Goal: Use online tool/utility: Utilize a website feature to perform a specific function

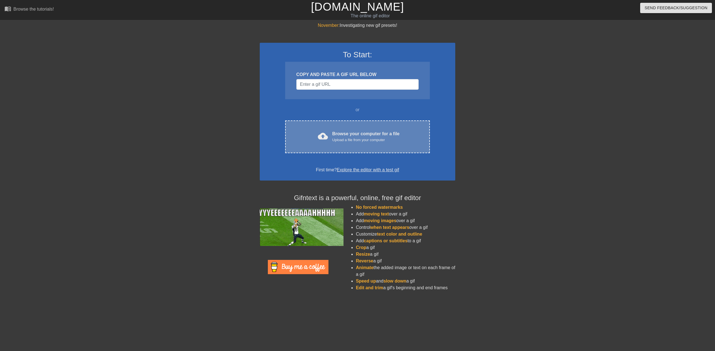
click at [335, 148] on div "cloud_upload Browse your computer for a file Upload a file from your computer C…" at bounding box center [357, 136] width 145 height 33
click at [335, 140] on div "Upload a file from your computer" at bounding box center [365, 140] width 67 height 6
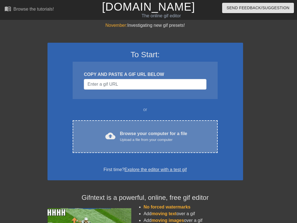
click at [161, 139] on div "Upload a file from your computer" at bounding box center [153, 140] width 67 height 6
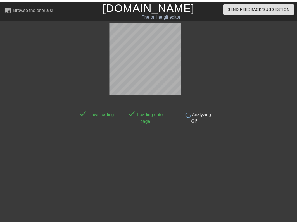
scroll to position [4, 0]
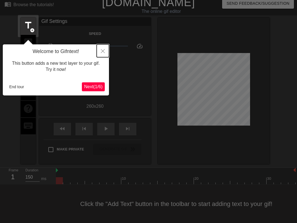
click at [102, 49] on button "Close" at bounding box center [103, 50] width 12 height 13
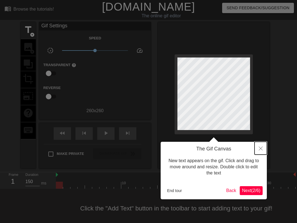
click at [260, 147] on icon "Close" at bounding box center [261, 149] width 4 height 4
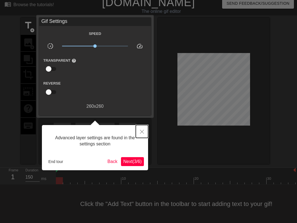
click at [143, 132] on icon "Close" at bounding box center [142, 132] width 4 height 4
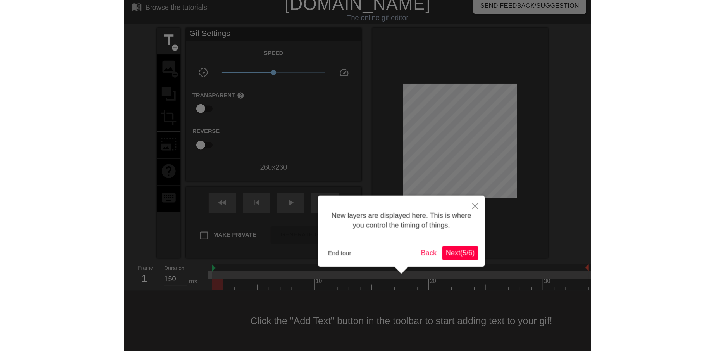
scroll to position [0, 0]
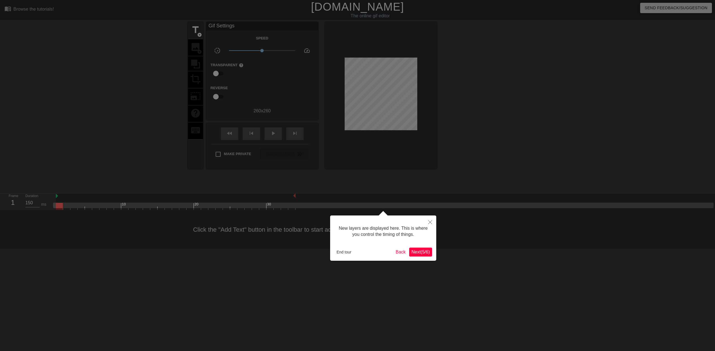
click at [424, 256] on button "Next ( 5 / 6 )" at bounding box center [420, 251] width 23 height 9
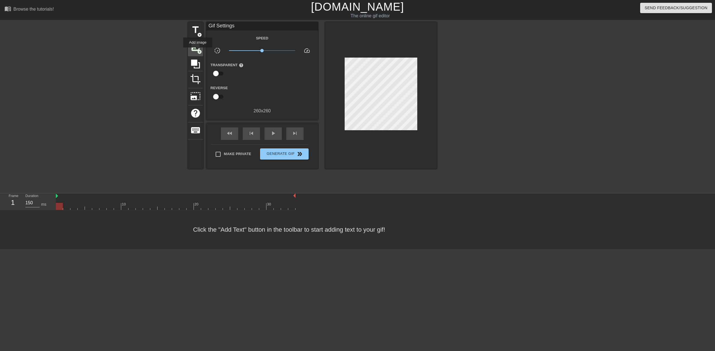
click at [196, 49] on span "image" at bounding box center [195, 47] width 11 height 11
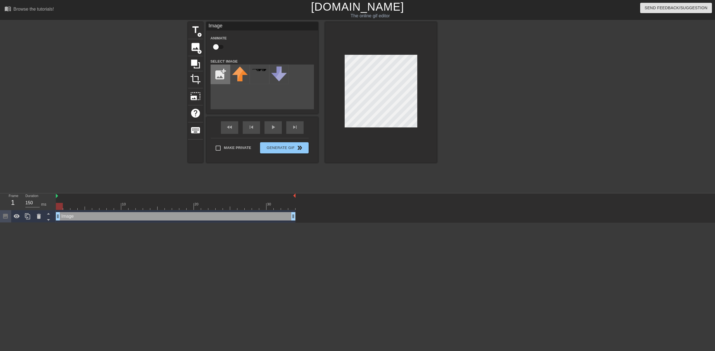
click at [222, 77] on input "file" at bounding box center [220, 74] width 19 height 19
click at [221, 81] on input "file" at bounding box center [220, 74] width 19 height 19
type input "C:\fakepath\61Aub-sM2AL._AC_SL1500_.jpg"
click at [233, 74] on div at bounding box center [240, 75] width 20 height 20
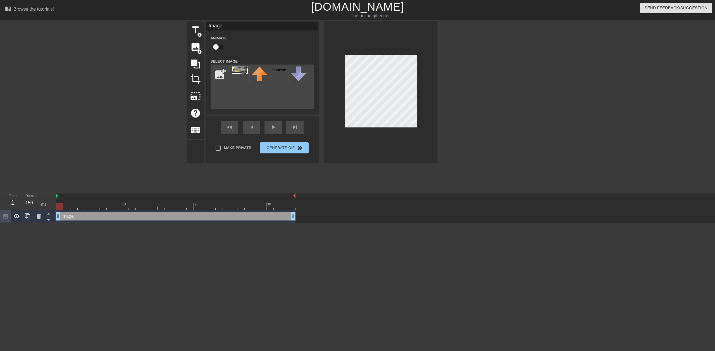
click at [428, 118] on div at bounding box center [381, 92] width 112 height 140
click at [216, 50] on input "checkbox" at bounding box center [216, 47] width 32 height 11
checkbox input "true"
click at [197, 31] on span "title" at bounding box center [195, 30] width 11 height 11
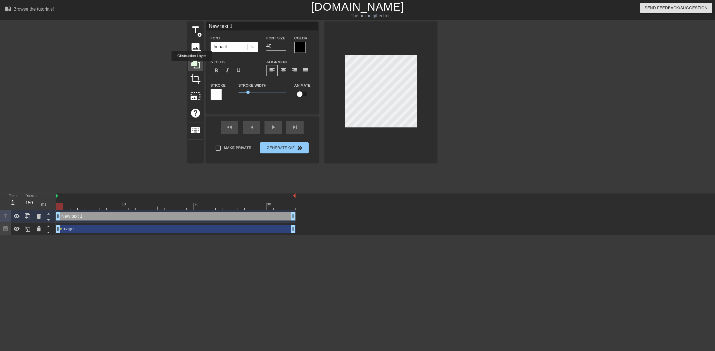
click at [192, 65] on icon at bounding box center [195, 63] width 9 height 9
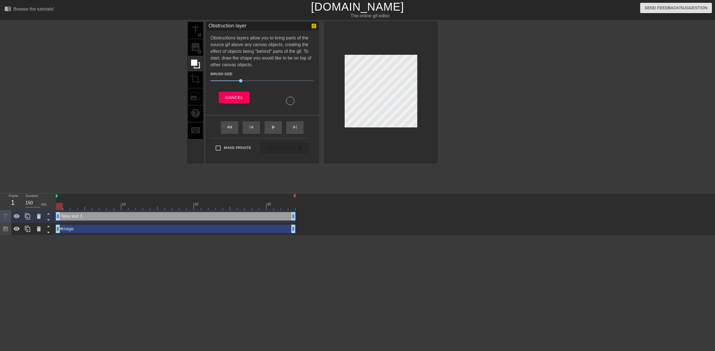
click at [202, 74] on div "title add_circle image add_circle crop photo_size_select_large help keyboard" at bounding box center [195, 92] width 15 height 140
click at [195, 80] on div "title add_circle image add_circle crop photo_size_select_large help keyboard" at bounding box center [195, 92] width 15 height 140
click at [231, 98] on span "Cancel" at bounding box center [234, 97] width 18 height 7
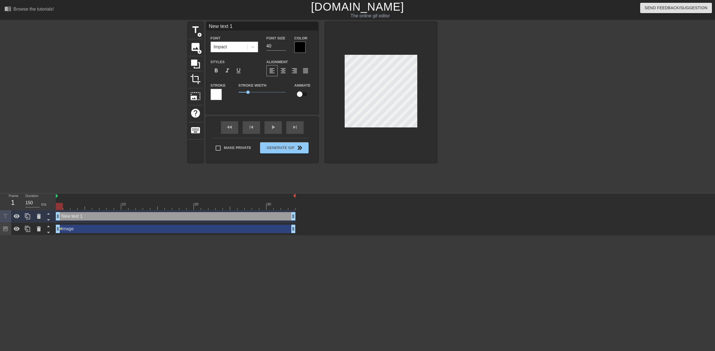
scroll to position [1, 1]
type input "New txt 1"
type textarea "New txt 1"
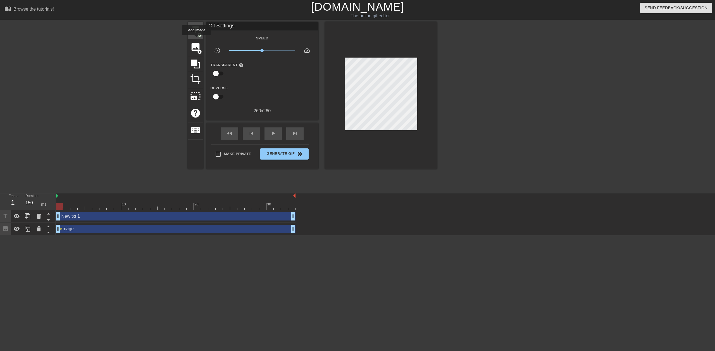
click at [196, 34] on span "title" at bounding box center [195, 30] width 11 height 11
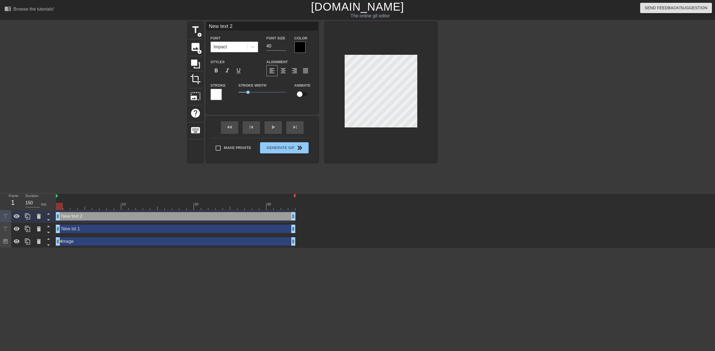
click at [4, 219] on icon at bounding box center [5, 216] width 6 height 6
click at [39, 220] on div at bounding box center [38, 216] width 11 height 12
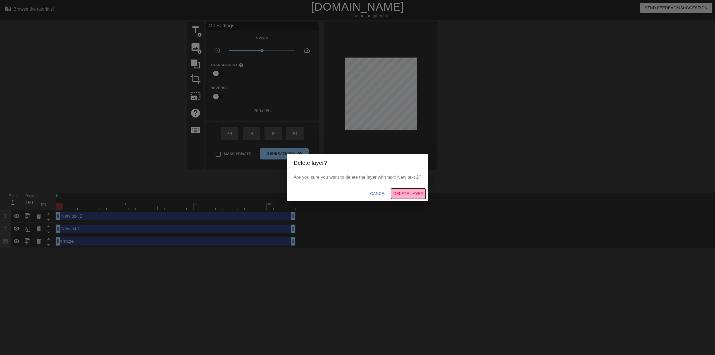
drag, startPoint x: 403, startPoint y: 195, endPoint x: 230, endPoint y: 208, distance: 173.7
click at [403, 195] on span "Delete Layer" at bounding box center [408, 193] width 30 height 7
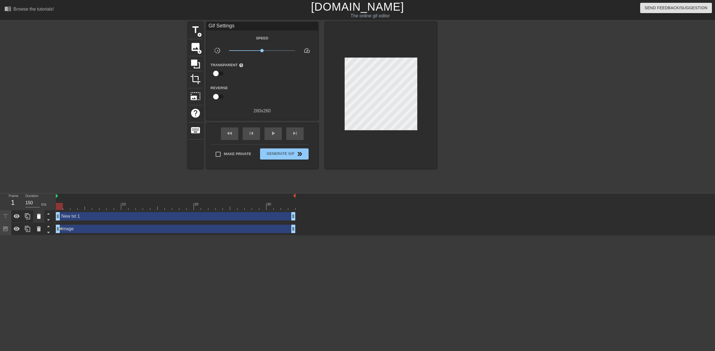
click at [39, 219] on icon at bounding box center [38, 216] width 7 height 7
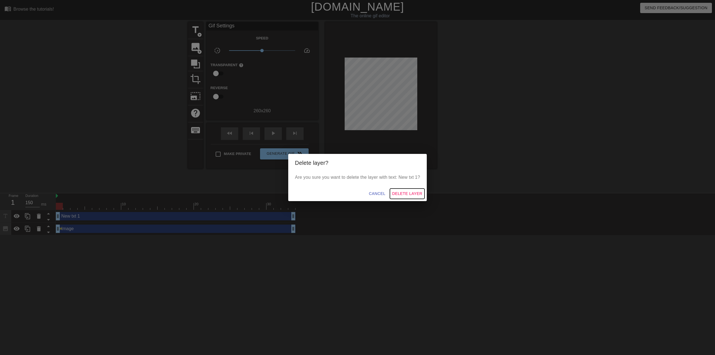
click at [405, 194] on span "Delete Layer" at bounding box center [407, 193] width 30 height 7
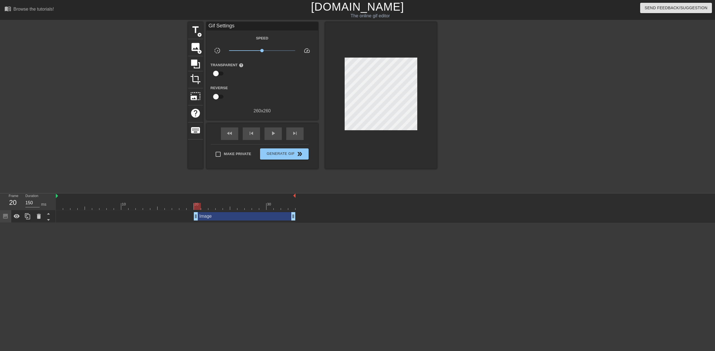
drag, startPoint x: 59, startPoint y: 217, endPoint x: 197, endPoint y: 216, distance: 138.6
click at [18, 217] on icon at bounding box center [16, 216] width 7 height 7
click at [64, 205] on div at bounding box center [176, 206] width 240 height 7
click at [57, 195] on img at bounding box center [57, 196] width 2 height 4
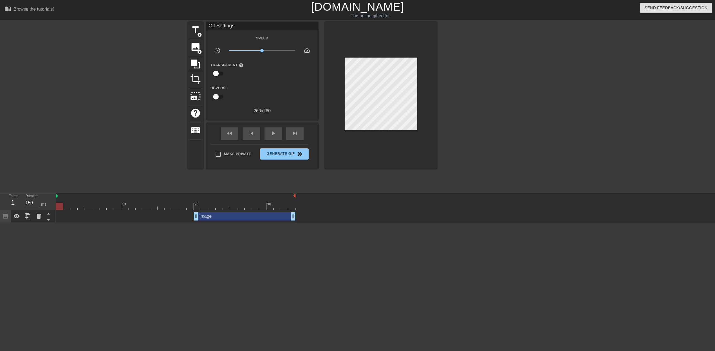
drag, startPoint x: 148, startPoint y: 152, endPoint x: 197, endPoint y: 149, distance: 49.6
click at [149, 152] on div "title add_circle image add_circle crop photo_size_select_large help keyboard Gi…" at bounding box center [357, 106] width 715 height 168
click at [273, 130] on span "play_arrow" at bounding box center [273, 133] width 7 height 7
click at [273, 131] on span "pause" at bounding box center [273, 133] width 7 height 7
click at [273, 131] on span "play_arrow" at bounding box center [273, 133] width 7 height 7
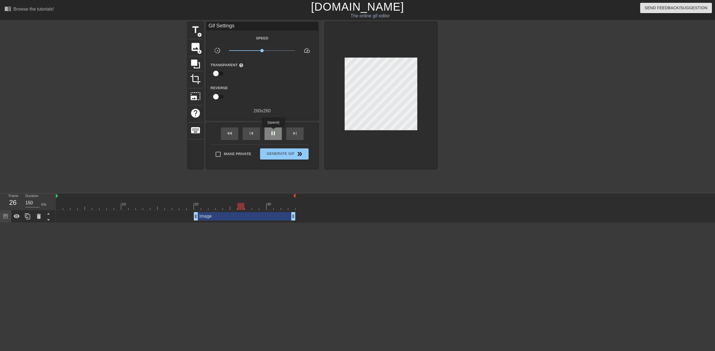
click at [273, 131] on span "pause" at bounding box center [273, 133] width 7 height 7
click at [273, 131] on span "play_arrow" at bounding box center [273, 133] width 7 height 7
click at [273, 131] on span "pause" at bounding box center [273, 133] width 7 height 7
drag, startPoint x: 197, startPoint y: 216, endPoint x: 201, endPoint y: 218, distance: 4.4
click at [201, 218] on div "Image drag_handle drag_handle" at bounding box center [176, 216] width 240 height 8
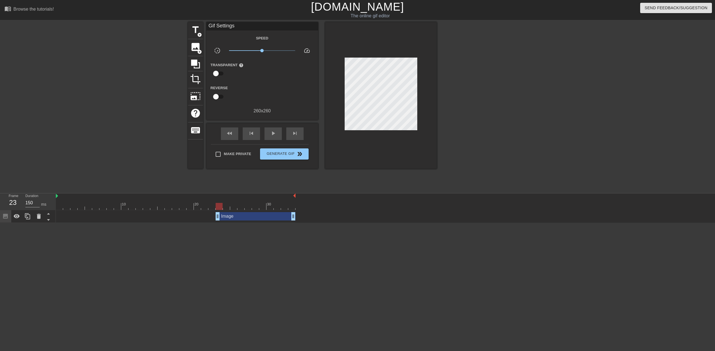
drag, startPoint x: 202, startPoint y: 217, endPoint x: 215, endPoint y: 219, distance: 12.8
click at [215, 219] on div "Image drag_handle drag_handle" at bounding box center [176, 216] width 240 height 8
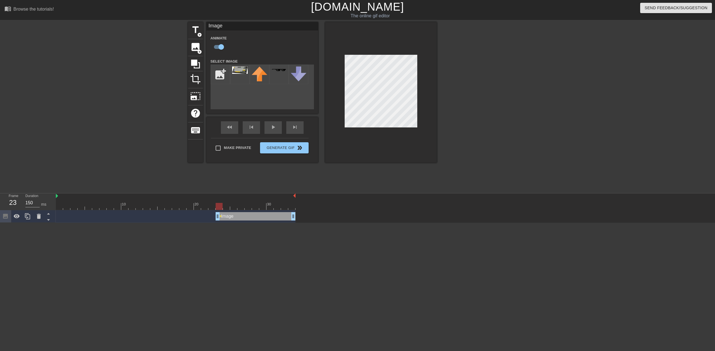
drag, startPoint x: 219, startPoint y: 215, endPoint x: 222, endPoint y: 216, distance: 3.1
drag, startPoint x: 218, startPoint y: 216, endPoint x: 222, endPoint y: 216, distance: 3.9
click at [222, 216] on div "Image drag_handle drag_handle" at bounding box center [176, 216] width 240 height 8
drag, startPoint x: 225, startPoint y: 217, endPoint x: 231, endPoint y: 218, distance: 6.7
drag, startPoint x: 232, startPoint y: 218, endPoint x: 261, endPoint y: 221, distance: 28.4
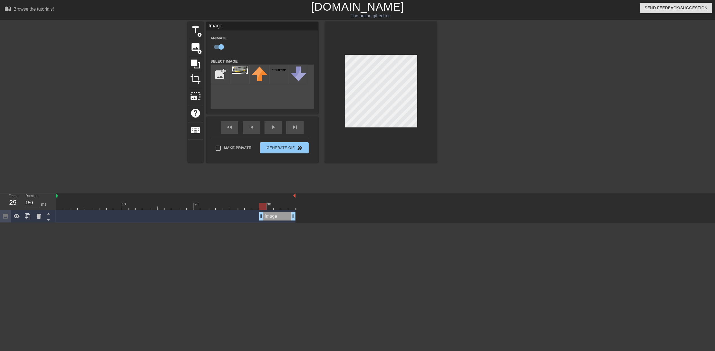
click at [261, 221] on div "Image drag_handle drag_handle" at bounding box center [176, 216] width 240 height 13
drag, startPoint x: 261, startPoint y: 216, endPoint x: 298, endPoint y: 174, distance: 55.6
drag, startPoint x: 275, startPoint y: 215, endPoint x: 283, endPoint y: 216, distance: 8.1
drag, startPoint x: 284, startPoint y: 217, endPoint x: 193, endPoint y: 215, distance: 90.3
click at [193, 215] on div "Image drag_handle drag_handle lens lens lens lens lens" at bounding box center [176, 216] width 240 height 8
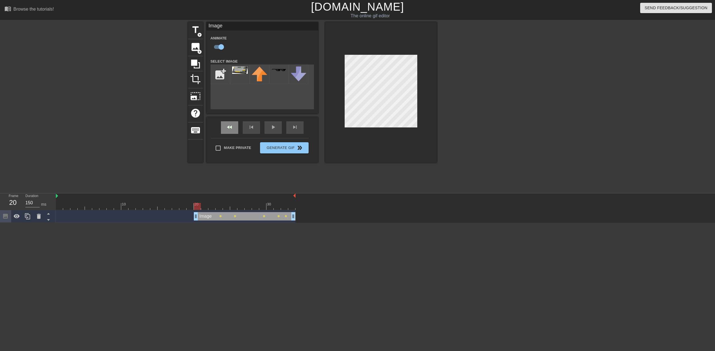
click at [232, 130] on span "fast_rewind" at bounding box center [229, 127] width 7 height 7
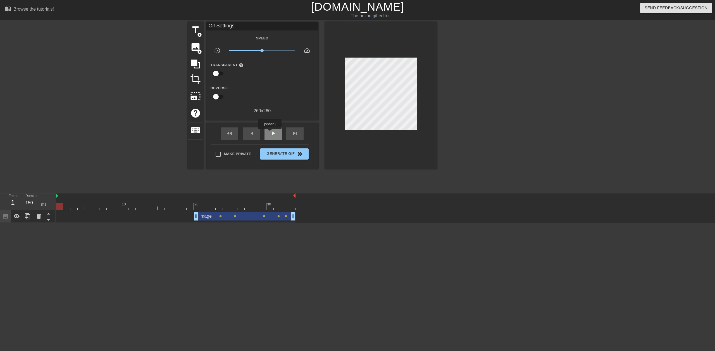
click at [270, 133] on span "play_arrow" at bounding box center [273, 133] width 7 height 7
drag, startPoint x: 197, startPoint y: 217, endPoint x: 200, endPoint y: 218, distance: 3.5
drag, startPoint x: 196, startPoint y: 218, endPoint x: 199, endPoint y: 218, distance: 3.9
click at [199, 218] on div "Image drag_handle drag_handle lens lens lens lens lens" at bounding box center [176, 216] width 240 height 8
drag, startPoint x: 203, startPoint y: 218, endPoint x: 209, endPoint y: 218, distance: 5.9
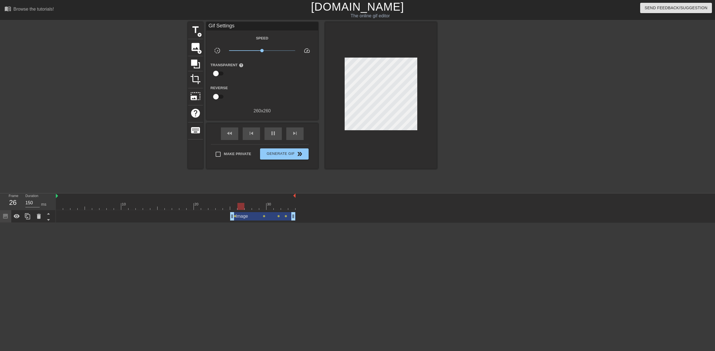
drag, startPoint x: 210, startPoint y: 217, endPoint x: 229, endPoint y: 220, distance: 19.1
click at [229, 220] on div "Image drag_handle drag_handle lens lens lens lens" at bounding box center [176, 216] width 240 height 13
click at [284, 217] on div "Image drag_handle drag_handle" at bounding box center [262, 216] width 65 height 8
click at [285, 216] on span "lens" at bounding box center [286, 216] width 3 height 3
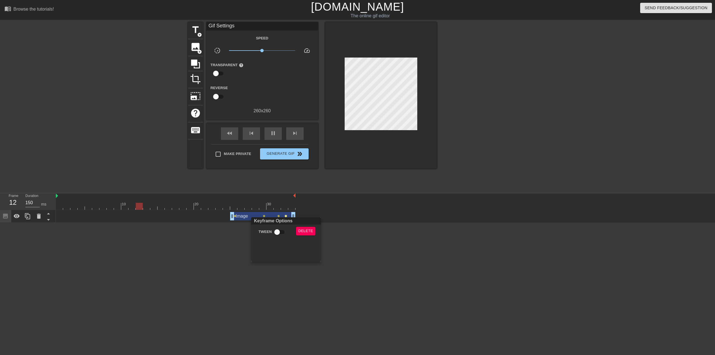
click at [285, 214] on div at bounding box center [357, 177] width 715 height 355
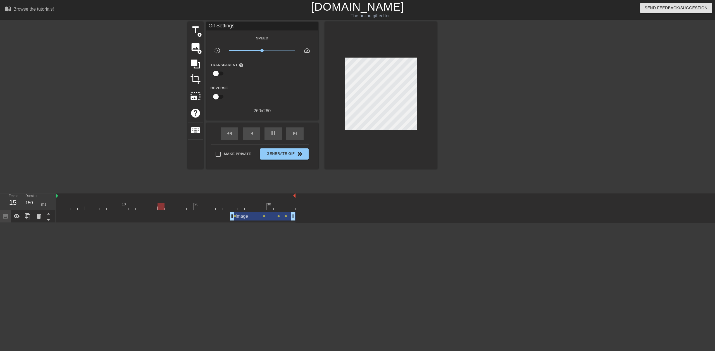
click at [286, 216] on span "lens" at bounding box center [286, 216] width 3 height 3
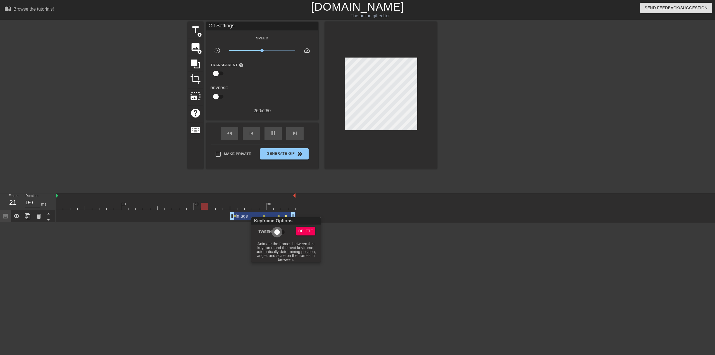
click at [276, 233] on input "Tween" at bounding box center [277, 232] width 32 height 11
checkbox input "true"
click at [278, 216] on div at bounding box center [357, 177] width 715 height 355
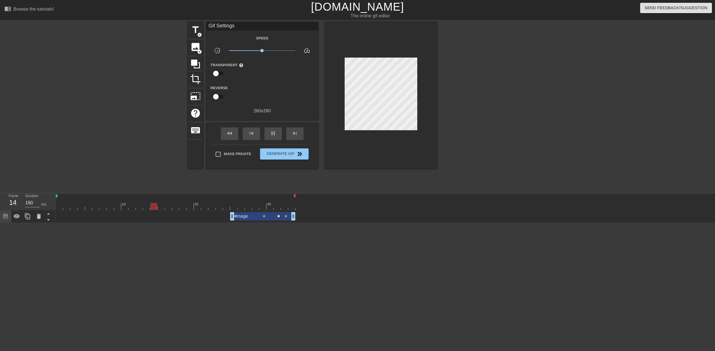
click at [279, 215] on span "lens" at bounding box center [278, 216] width 3 height 3
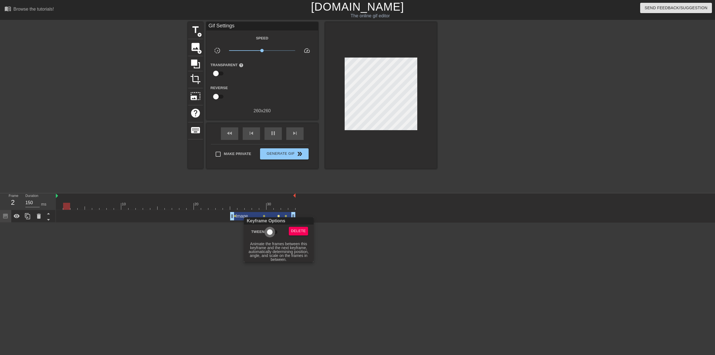
click at [272, 229] on input "Tween" at bounding box center [270, 232] width 32 height 11
checkbox input "true"
click at [265, 215] on div at bounding box center [357, 177] width 715 height 355
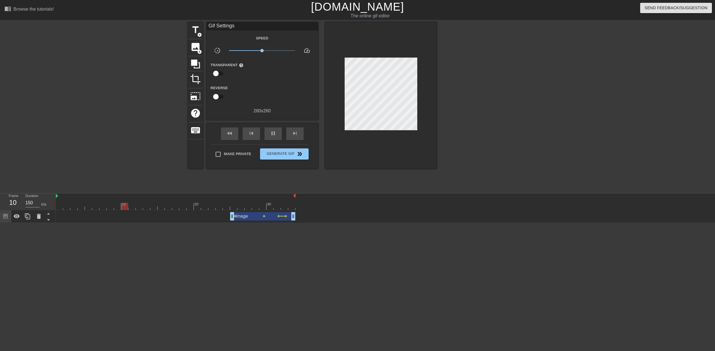
click at [263, 216] on span "lens" at bounding box center [264, 216] width 3 height 3
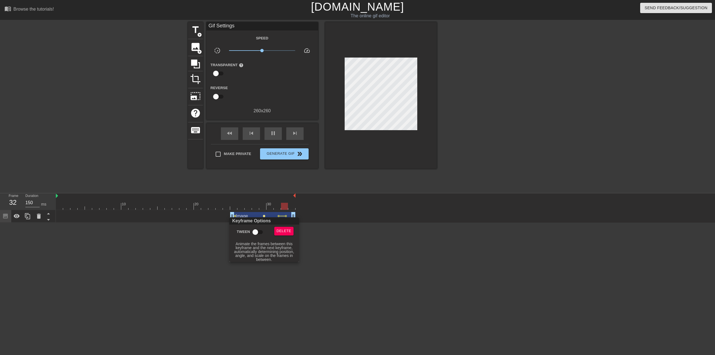
click at [255, 230] on input "Tween" at bounding box center [255, 232] width 32 height 11
checkbox input "true"
click at [235, 216] on div at bounding box center [357, 177] width 715 height 355
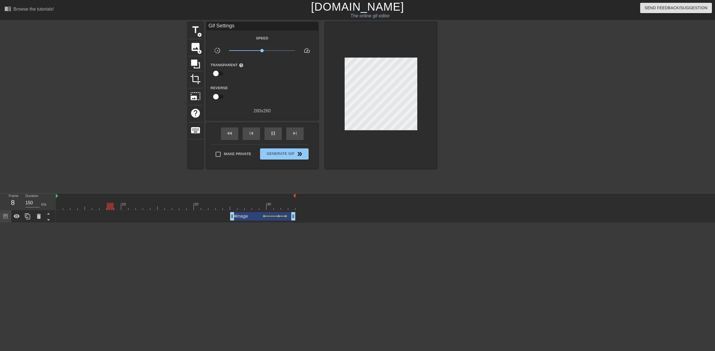
click at [235, 216] on span "lens" at bounding box center [235, 216] width 3 height 3
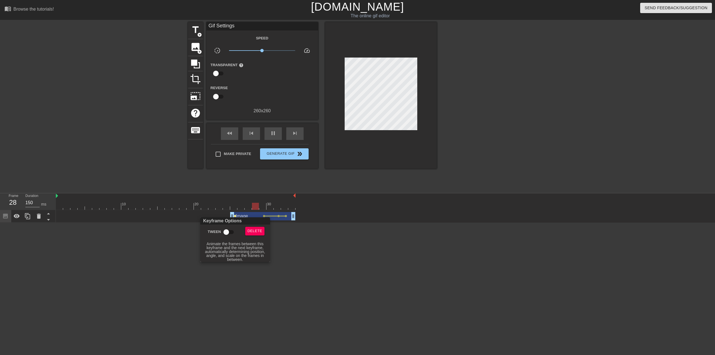
click at [231, 229] on input "Tween" at bounding box center [226, 232] width 32 height 11
checkbox input "true"
click at [330, 234] on div at bounding box center [357, 177] width 715 height 355
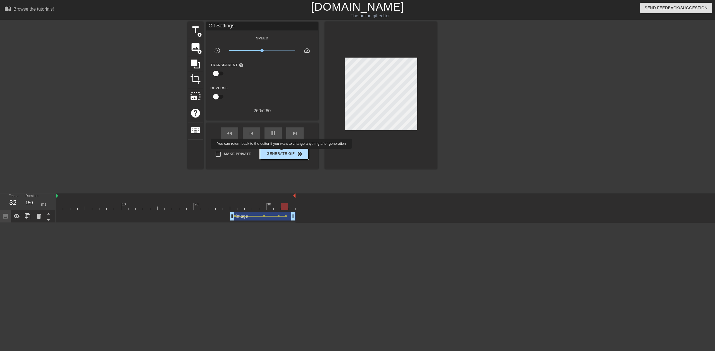
click at [283, 153] on span "Generate Gif double_arrow" at bounding box center [284, 154] width 44 height 7
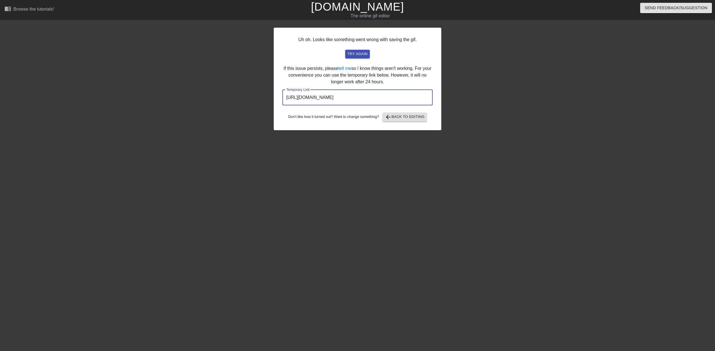
click at [328, 95] on input "[URL][DOMAIN_NAME]" at bounding box center [357, 98] width 150 height 16
